Goal: Task Accomplishment & Management: Complete application form

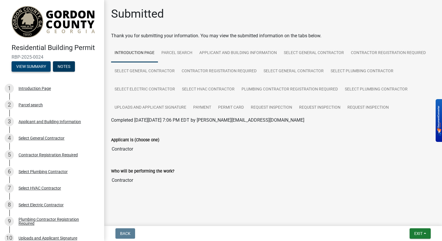
click at [31, 65] on button "View Summary" at bounding box center [31, 66] width 39 height 10
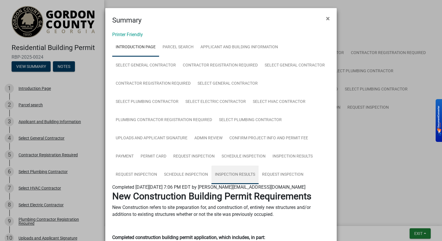
click at [237, 174] on link "Inspection Results" at bounding box center [234, 175] width 47 height 19
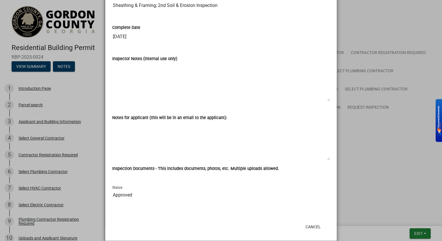
scroll to position [584, 0]
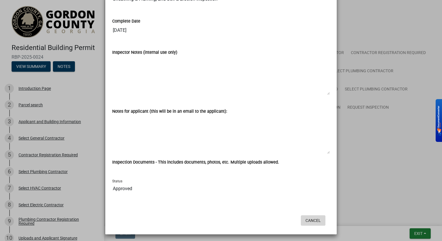
click at [312, 218] on button "Cancel" at bounding box center [313, 220] width 25 height 10
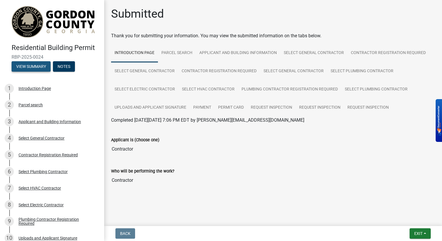
click at [38, 67] on button "View Summary" at bounding box center [31, 66] width 39 height 10
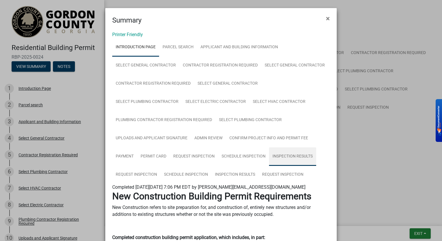
click at [300, 156] on link "Inspection Results" at bounding box center [292, 157] width 47 height 19
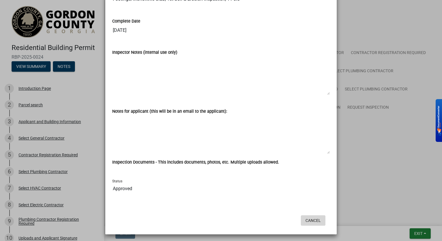
click at [312, 222] on button "Cancel" at bounding box center [313, 220] width 25 height 10
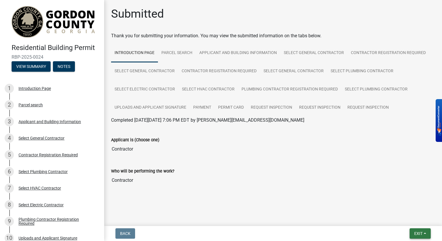
click at [425, 235] on button "Exit" at bounding box center [420, 234] width 21 height 10
click at [401, 223] on button "Save & Exit" at bounding box center [408, 219] width 46 height 14
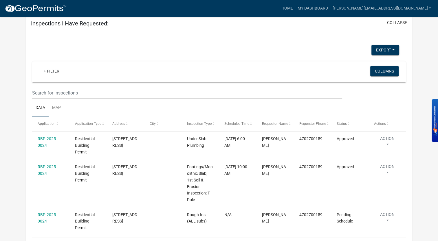
scroll to position [524, 0]
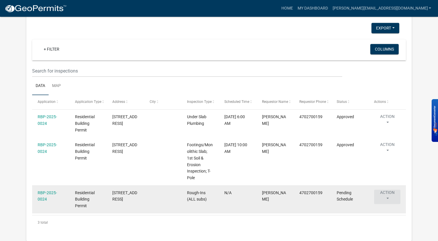
click at [390, 128] on button "Action" at bounding box center [387, 121] width 26 height 14
click at [220, 205] on datatable-body-cell "N/A" at bounding box center [237, 199] width 37 height 28
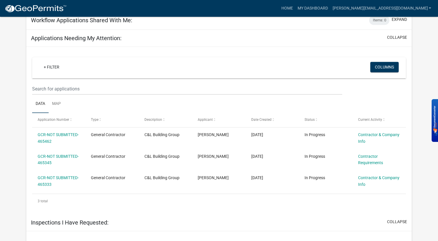
scroll to position [302, 0]
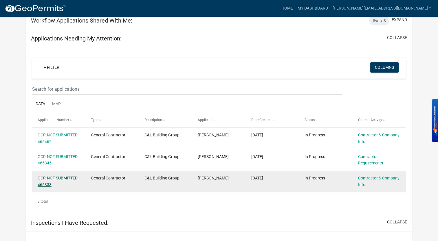
click at [68, 179] on link "GCR-NOT SUBMITTED-465333" at bounding box center [58, 181] width 41 height 11
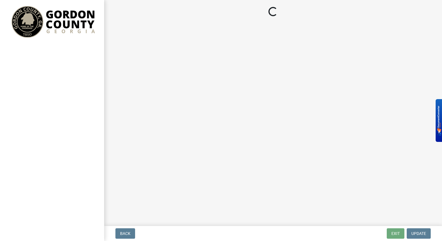
select select "GA"
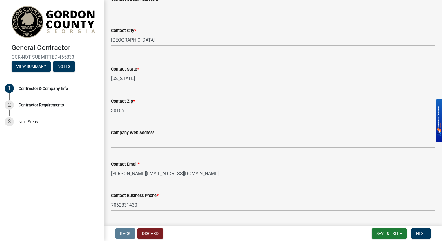
scroll to position [280, 0]
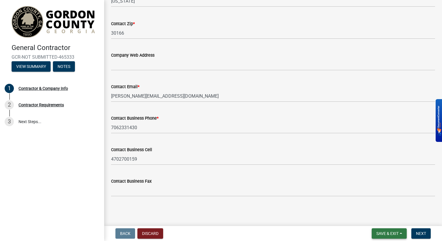
click at [398, 233] on span "Save & Exit" at bounding box center [387, 233] width 22 height 5
click at [382, 218] on button "Save & Exit" at bounding box center [383, 219] width 46 height 14
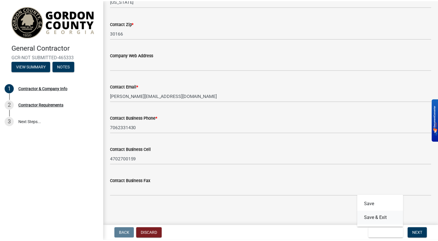
scroll to position [0, 0]
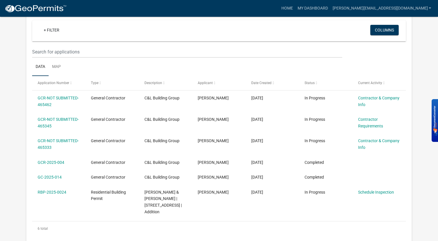
scroll to position [53, 0]
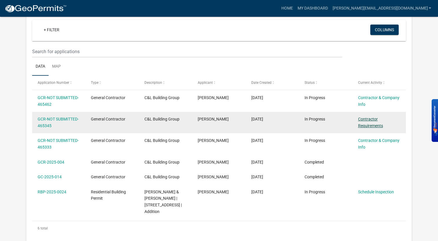
click at [365, 123] on link "Contractor Requirements" at bounding box center [370, 122] width 25 height 11
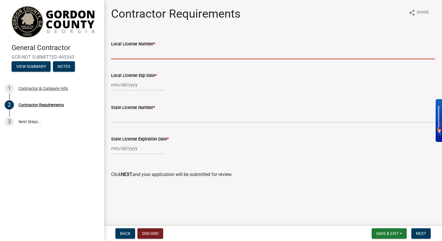
click at [121, 55] on input "Local License Number *" at bounding box center [273, 53] width 324 height 12
type input "9615"
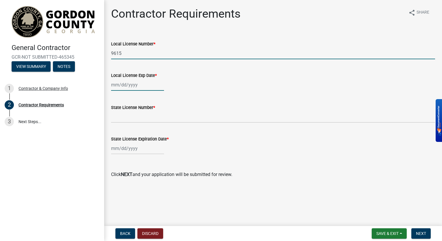
type input "[DATE]"
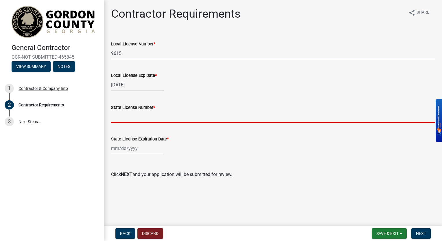
type input "RLQA004602"
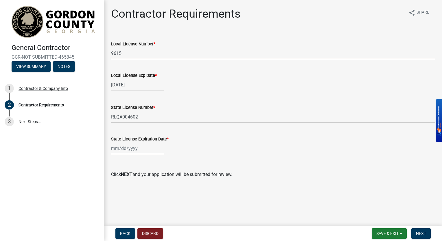
type input "[DATE]"
select select "8"
select select "2025"
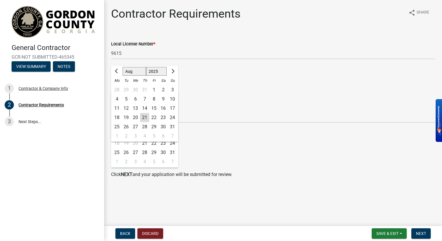
click at [223, 75] on div "Local License Exp Date *" at bounding box center [273, 75] width 324 height 7
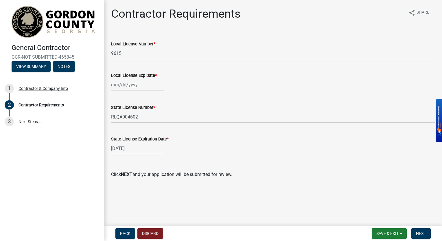
select select "4"
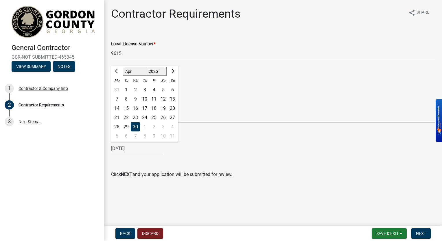
click at [140, 151] on input "[DATE]" at bounding box center [137, 149] width 53 height 12
click at [156, 73] on select "1525 1526 1527 1528 1529 1530 1531 1532 1533 1534 1535 1536 1537 1538 1539 1540…" at bounding box center [156, 71] width 21 height 9
select select "2026"
click at [146, 67] on select "1525 1526 1527 1528 1529 1530 1531 1532 1533 1534 1535 1536 1537 1538 1539 1540…" at bounding box center [156, 71] width 21 height 9
click at [172, 156] on wm-data-entity-input "State License Expiration Date * [DATE] Jan Feb Mar Apr May Jun [DATE] Aug Sep O…" at bounding box center [273, 144] width 324 height 32
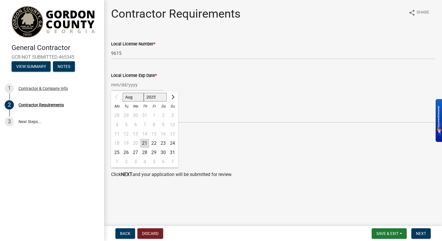
click at [134, 83] on input "Local License Exp Date *" at bounding box center [137, 85] width 53 height 12
click at [135, 95] on select "Aug Sep Oct Nov Dec" at bounding box center [133, 97] width 21 height 9
select select "12"
click at [123, 93] on select "Aug Sep Oct Nov Dec" at bounding box center [133, 97] width 21 height 9
click at [162, 133] on div "20" at bounding box center [163, 134] width 9 height 9
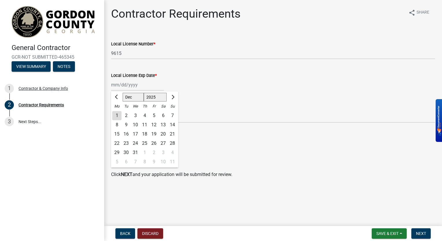
type input "[DATE]"
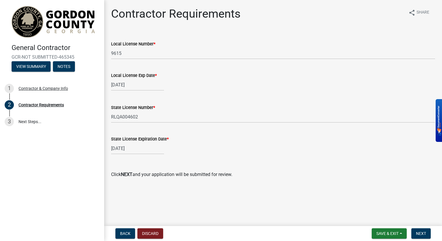
select select "12"
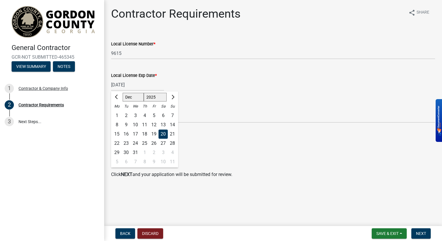
click at [122, 84] on input "[DATE]" at bounding box center [137, 85] width 53 height 12
click at [134, 150] on div "31" at bounding box center [135, 152] width 9 height 9
type input "[DATE]"
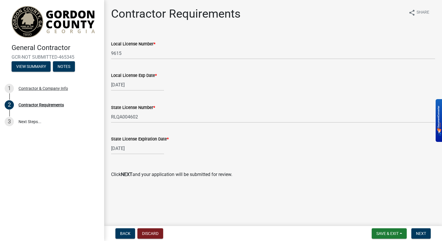
select select "4"
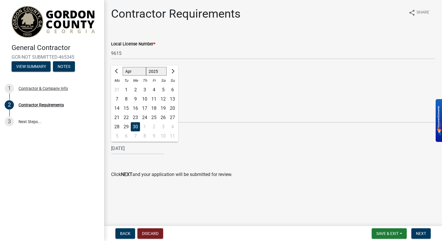
click at [139, 149] on input "[DATE]" at bounding box center [137, 149] width 53 height 12
click at [156, 72] on select "1525 1526 1527 1528 1529 1530 1531 1532 1533 1534 1535 1536 1537 1538 1539 1540…" at bounding box center [156, 71] width 21 height 9
select select "2026"
click at [146, 67] on select "1525 1526 1527 1528 1529 1530 1531 1532 1533 1534 1535 1536 1537 1538 1539 1540…" at bounding box center [156, 71] width 21 height 9
click at [135, 72] on select "Jan Feb Mar Apr May Jun [DATE] Aug Sep Oct Nov Dec" at bounding box center [134, 71] width 23 height 9
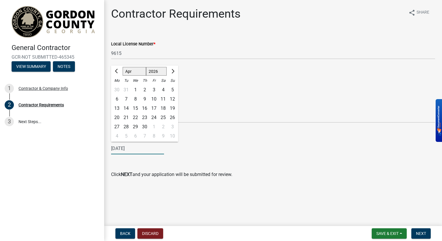
select select "6"
click at [123, 67] on select "Jan Feb Mar Apr May Jun [DATE] Aug Sep Oct Nov Dec" at bounding box center [134, 71] width 23 height 9
click at [127, 126] on div "30" at bounding box center [125, 126] width 9 height 9
type input "[DATE]"
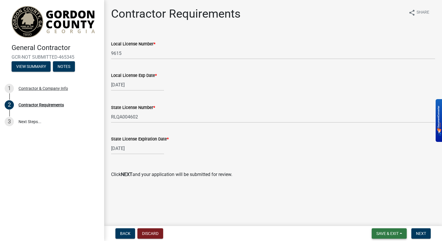
click at [392, 231] on span "Save & Exit" at bounding box center [387, 233] width 22 height 5
click at [382, 215] on button "Save & Exit" at bounding box center [383, 219] width 46 height 14
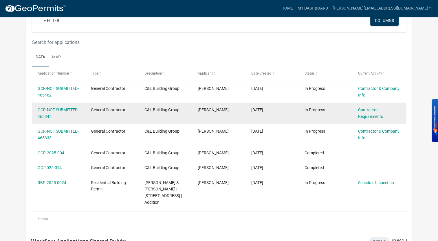
scroll to position [69, 0]
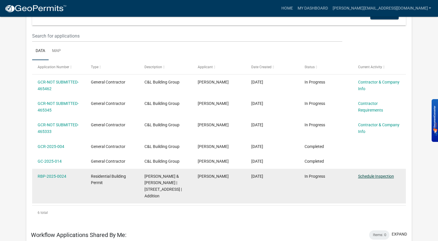
click at [374, 178] on link "Schedule Inspection" at bounding box center [376, 176] width 36 height 5
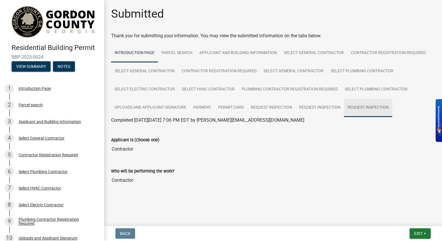
click at [367, 107] on link "Request Inspection" at bounding box center [368, 108] width 48 height 19
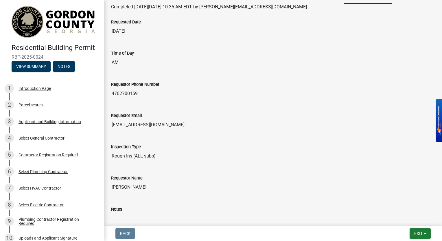
scroll to position [189, 0]
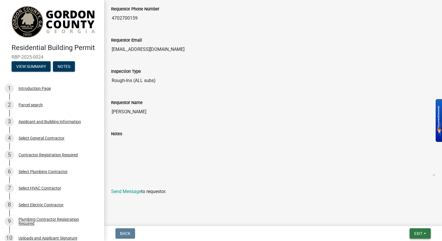
click at [420, 233] on span "Exit" at bounding box center [418, 233] width 8 height 5
click at [317, 189] on div "Completed [DATE][DATE] 10:35 AM EDT by [PERSON_NAME][EMAIL_ADDRESS][DOMAIN_NAME…" at bounding box center [273, 61] width 324 height 267
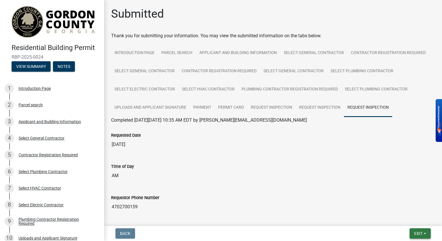
click at [423, 232] on button "Exit" at bounding box center [420, 234] width 21 height 10
click at [292, 182] on div "Time of Day AM" at bounding box center [273, 170] width 333 height 31
